Goal: Information Seeking & Learning: Check status

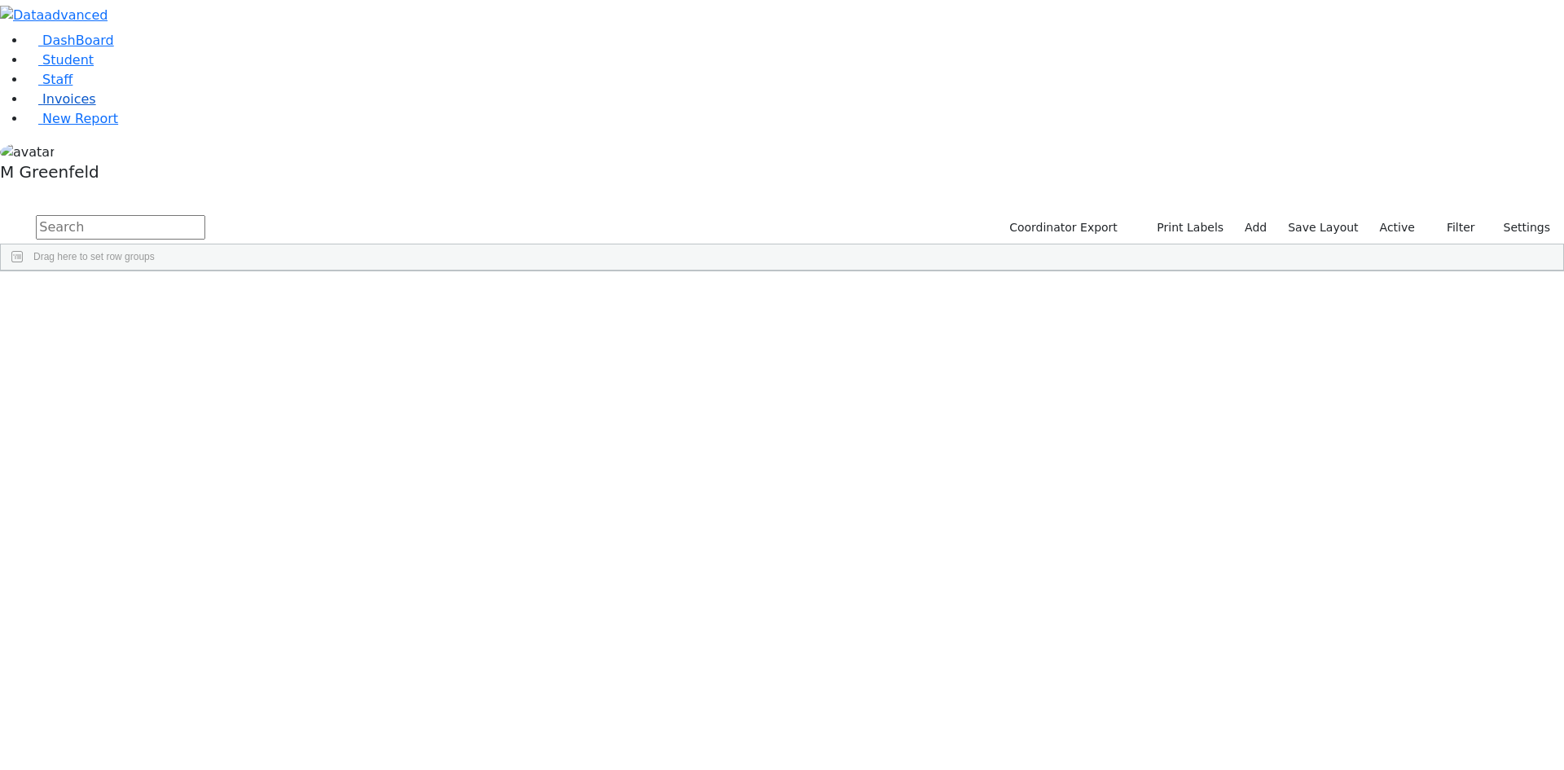
click at [56, 107] on span "Invoices" at bounding box center [69, 98] width 54 height 15
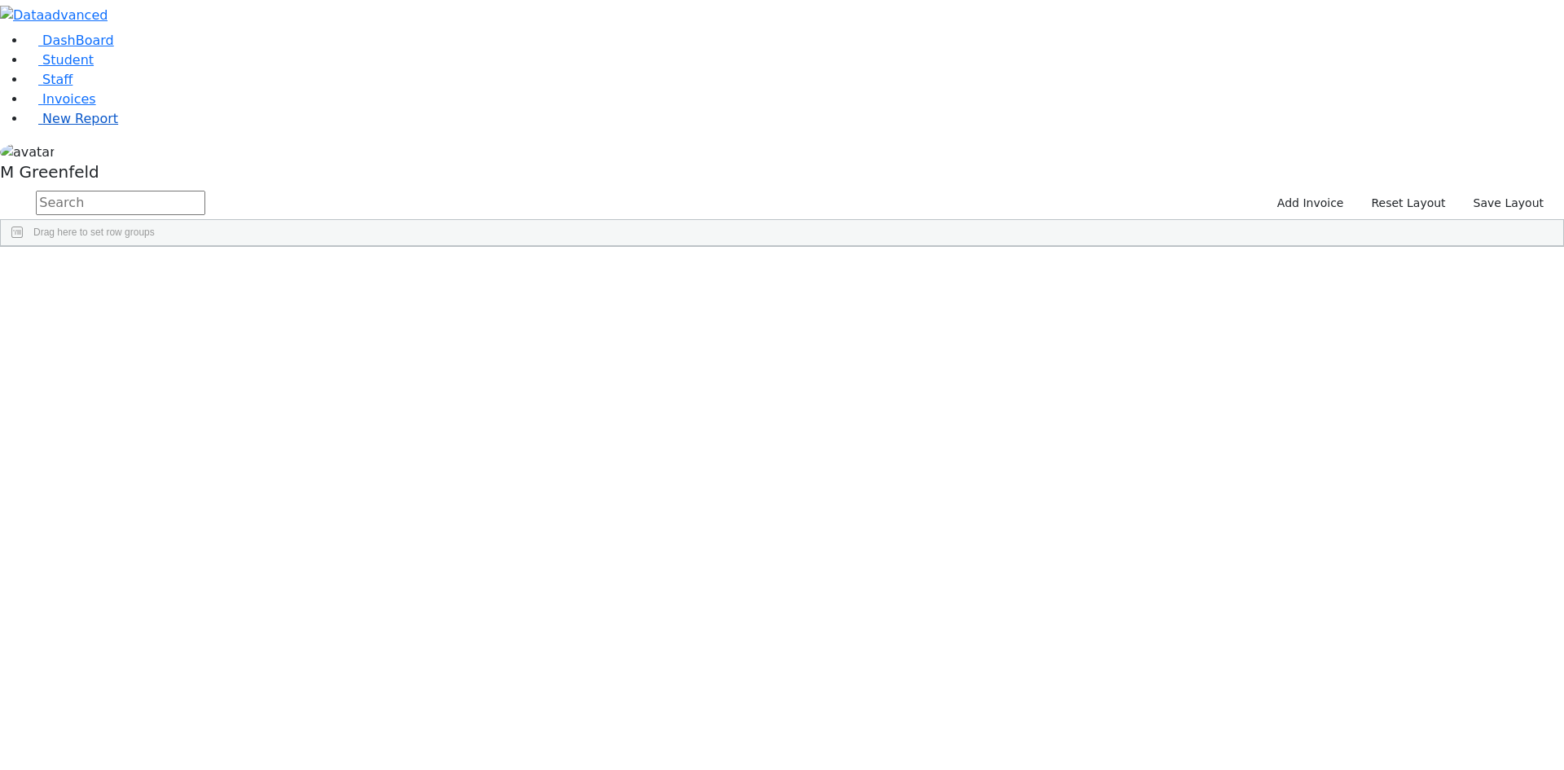
click at [60, 126] on span "New Report" at bounding box center [80, 118] width 76 height 15
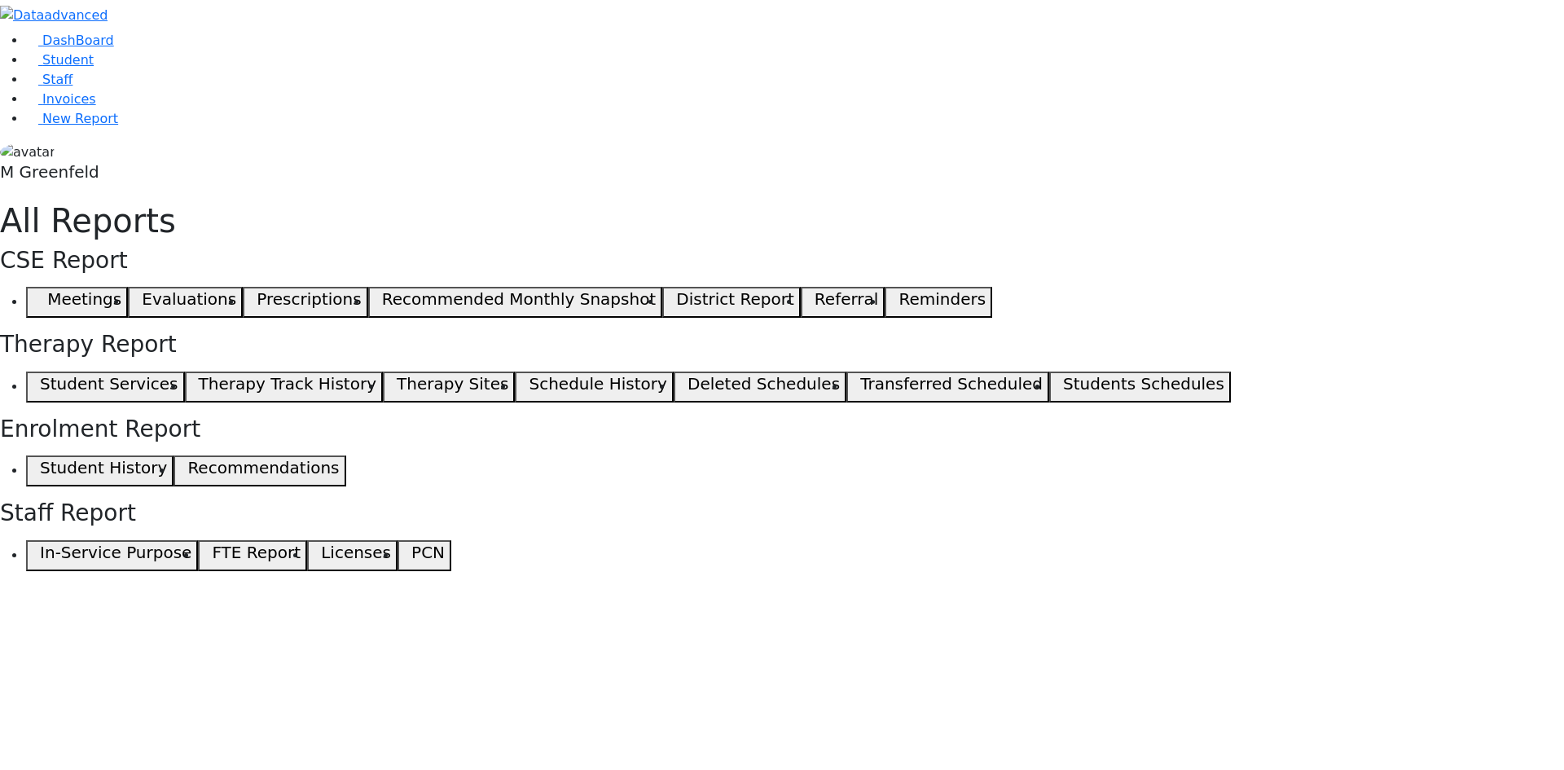
click at [77, 68] on span "Student" at bounding box center [67, 59] width 51 height 15
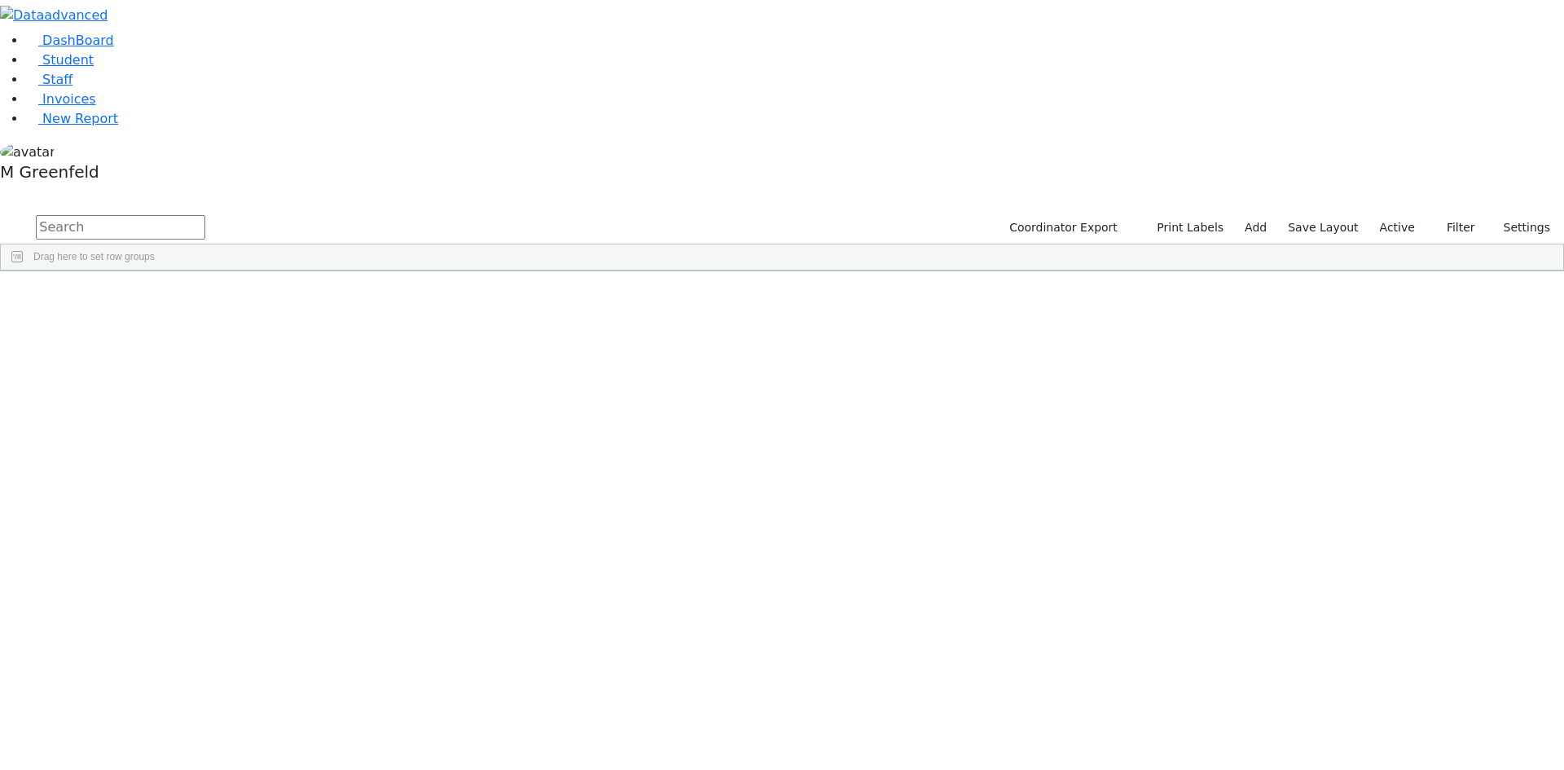
drag, startPoint x: 365, startPoint y: 76, endPoint x: 376, endPoint y: 75, distance: 10.6
click at [205, 215] on input "text" at bounding box center [120, 227] width 169 height 24
click at [1385, 215] on label "Active" at bounding box center [1398, 227] width 50 height 25
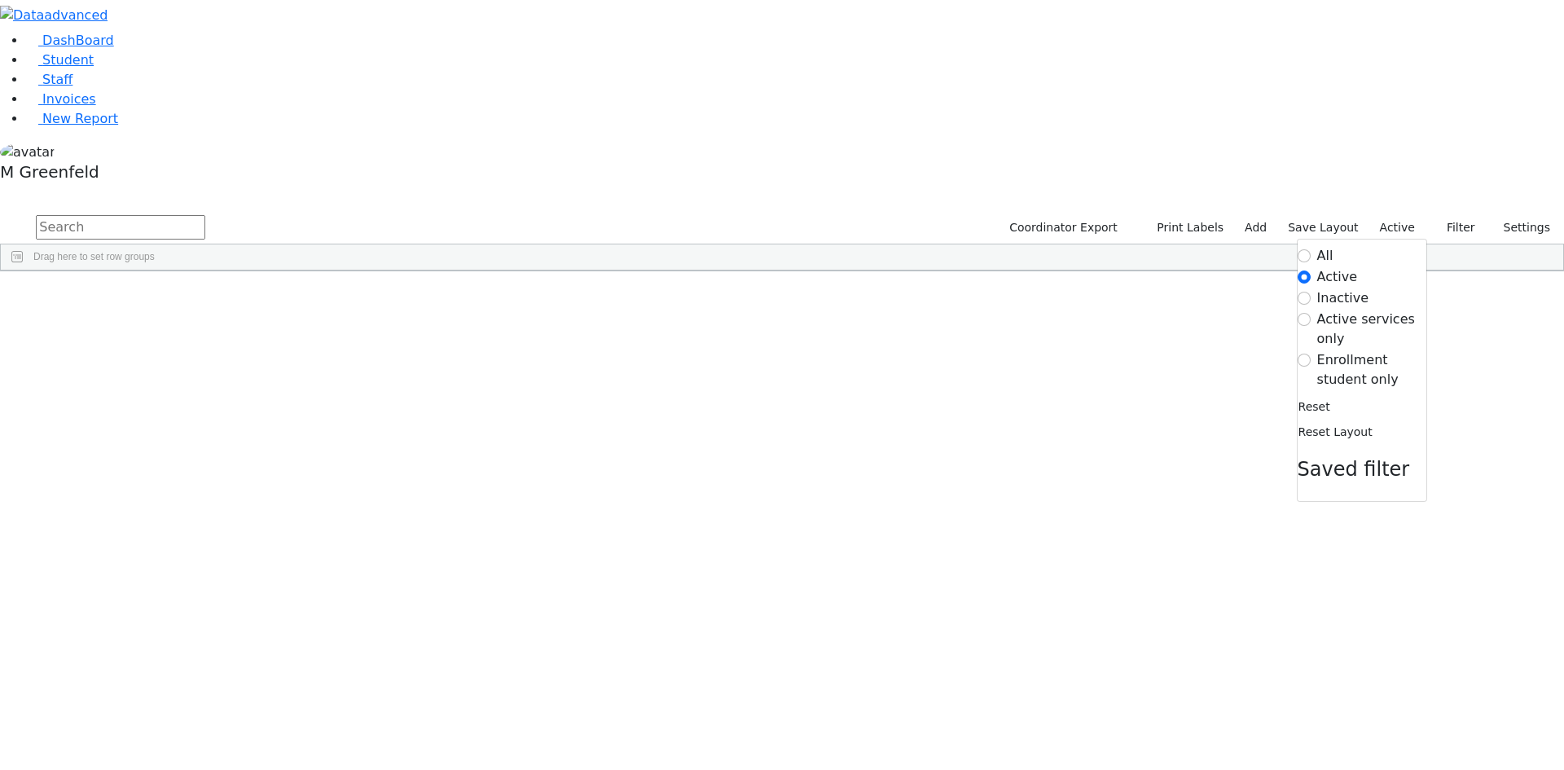
click at [205, 215] on input "text" at bounding box center [120, 227] width 169 height 24
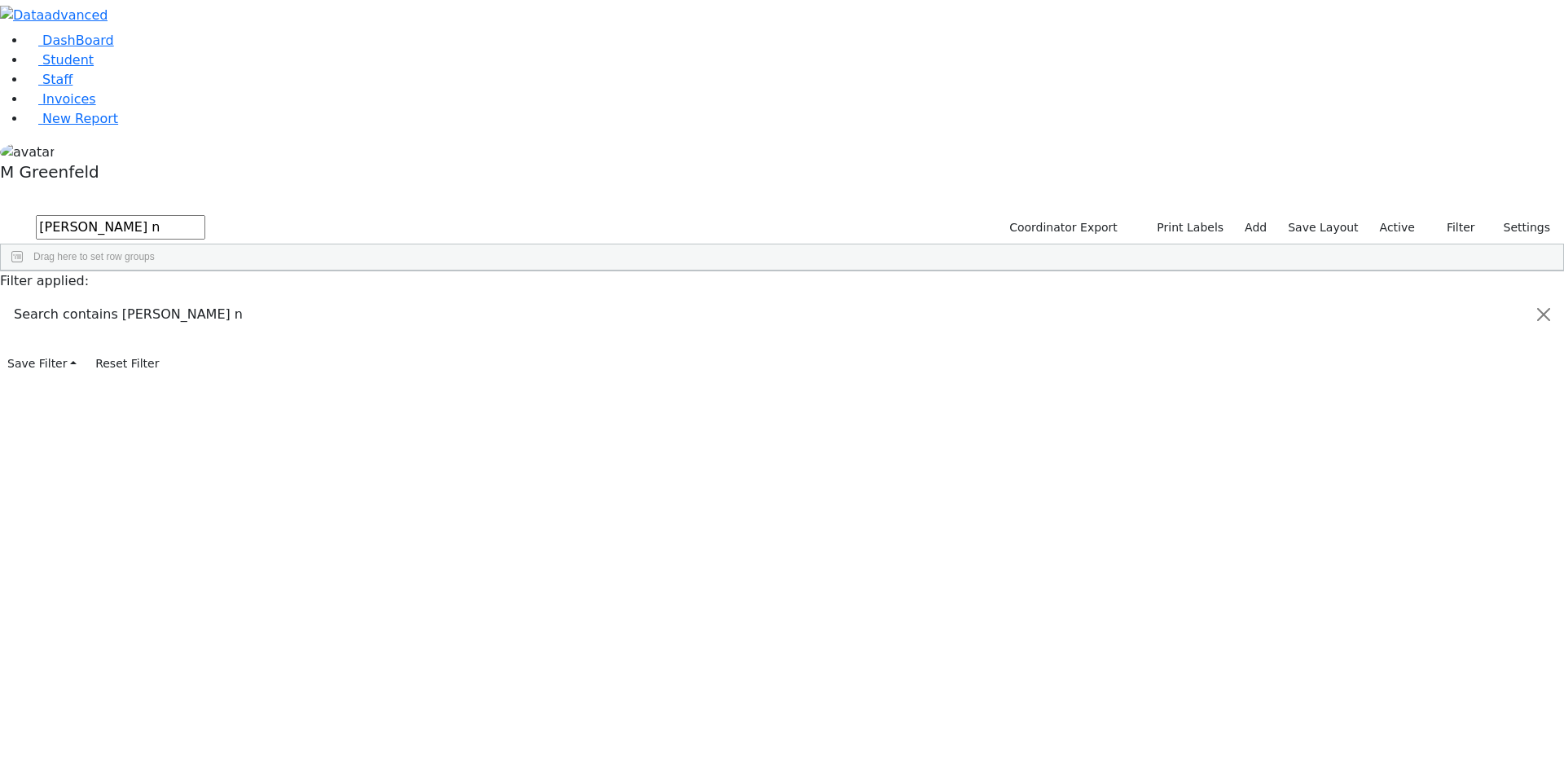
type input "[PERSON_NAME] n"
click at [320, 503] on div "[DATE]" at bounding box center [281, 514] width 78 height 23
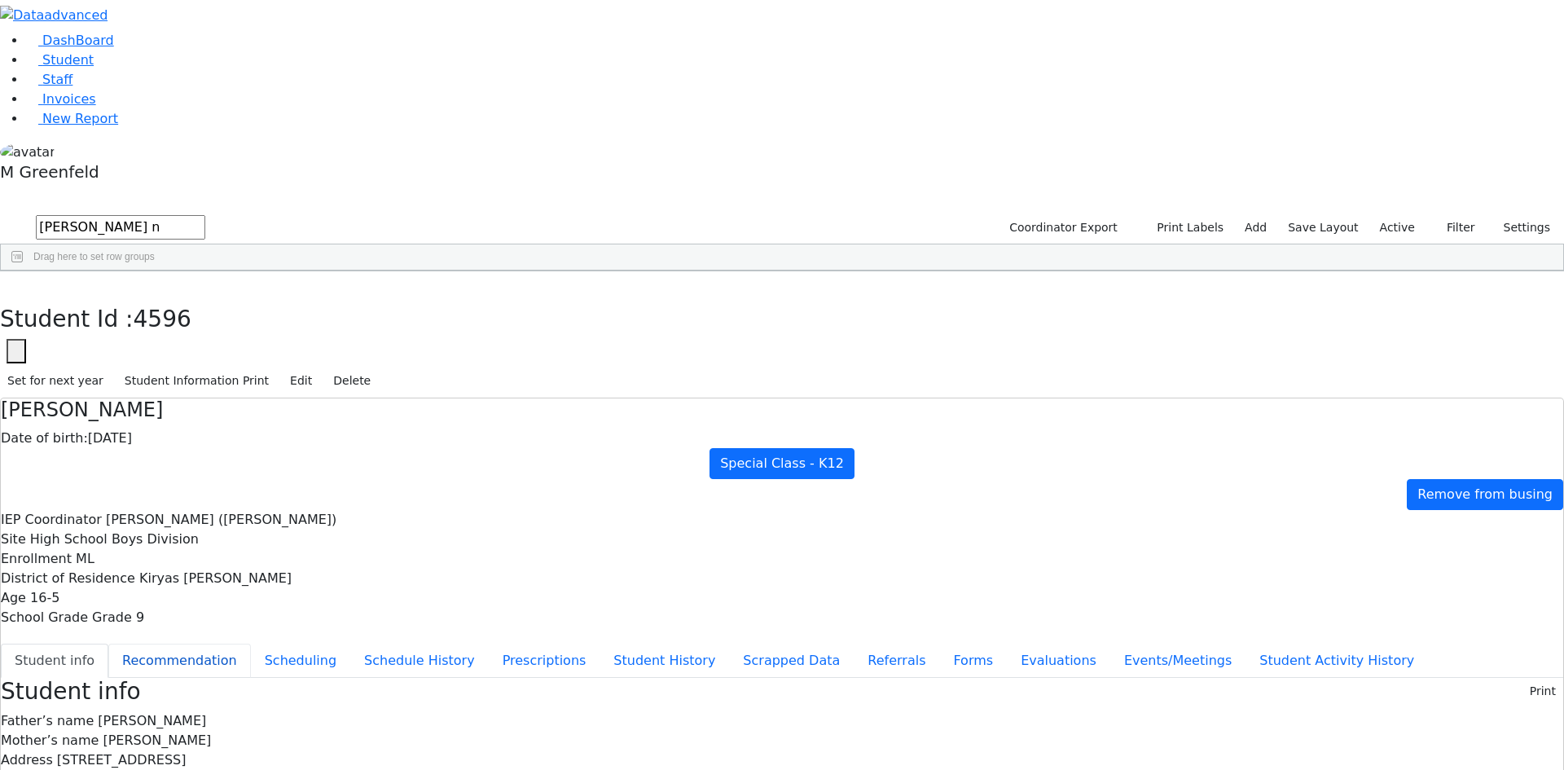
click at [251, 644] on button "Recommendation" at bounding box center [179, 661] width 143 height 34
checkbox input "true"
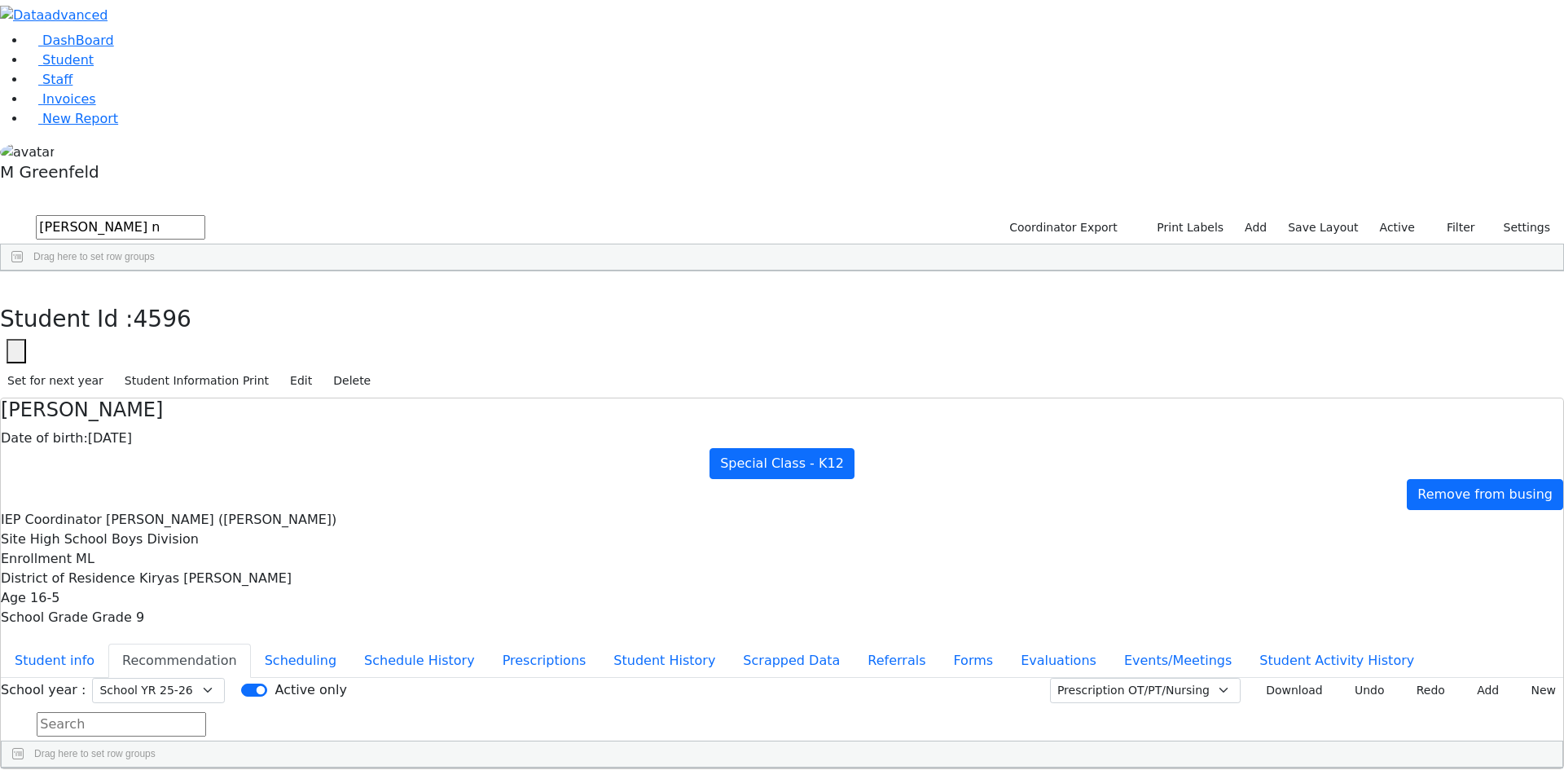
click at [7, 284] on use "button" at bounding box center [7, 284] width 0 height 0
click at [1041, 7] on div "DashBoard Student Staff Invoices New Report 11" at bounding box center [782, 437] width 1564 height 874
